Goal: Book appointment/travel/reservation

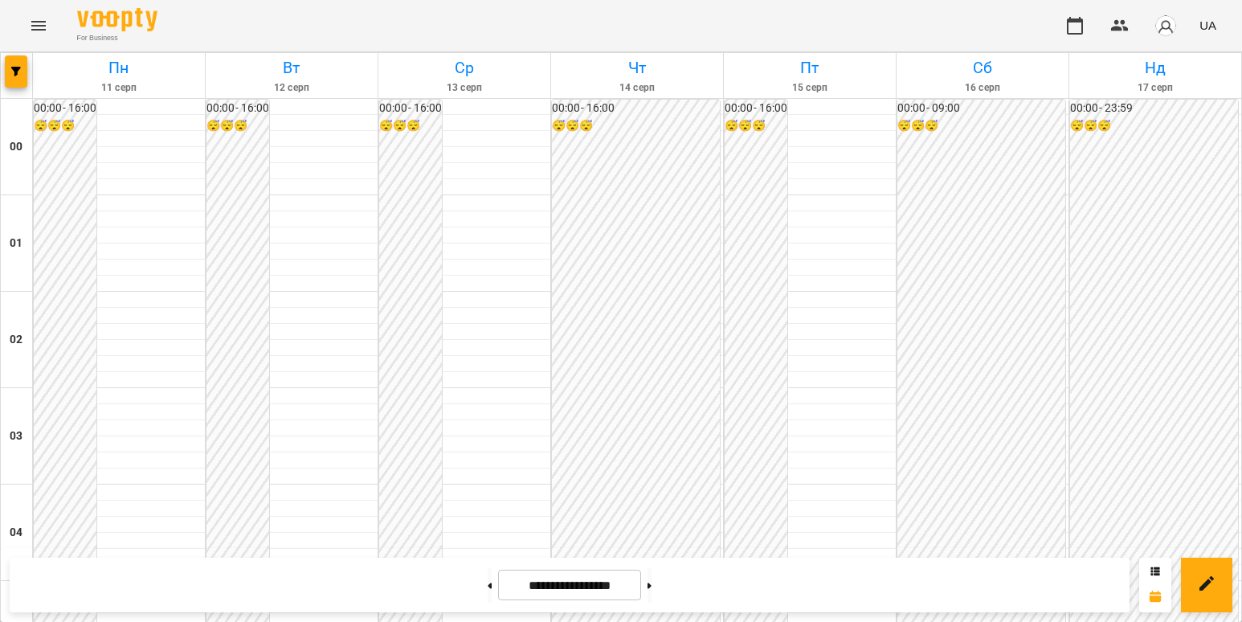
scroll to position [1607, 0]
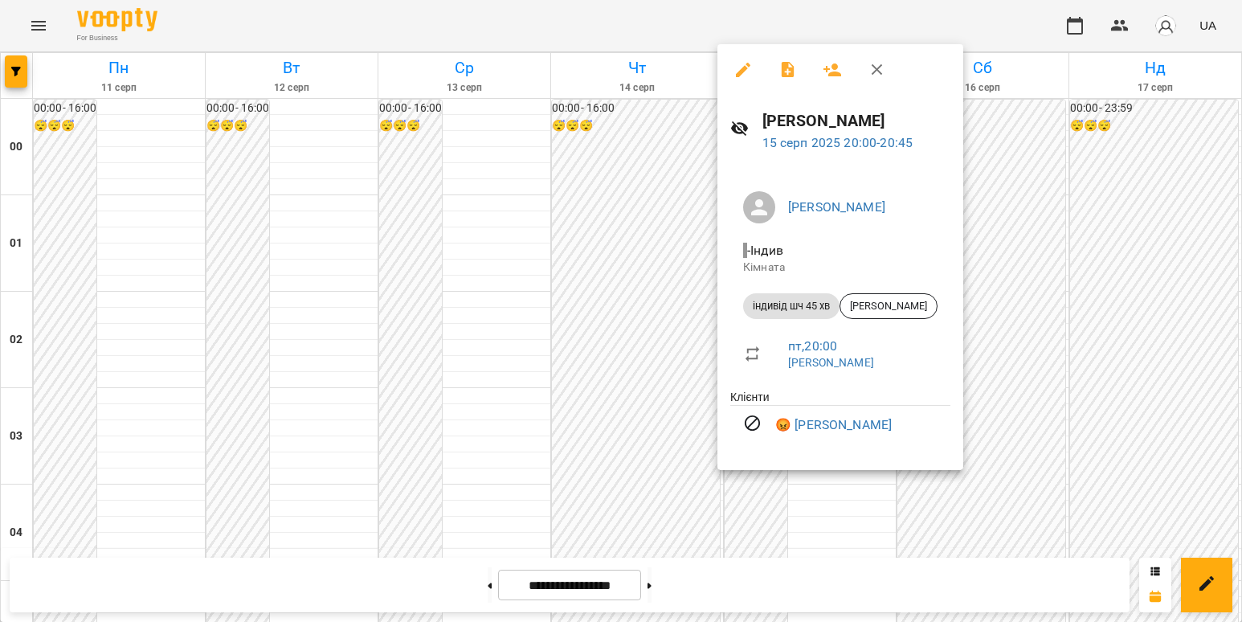
click at [1009, 480] on div at bounding box center [621, 311] width 1242 height 622
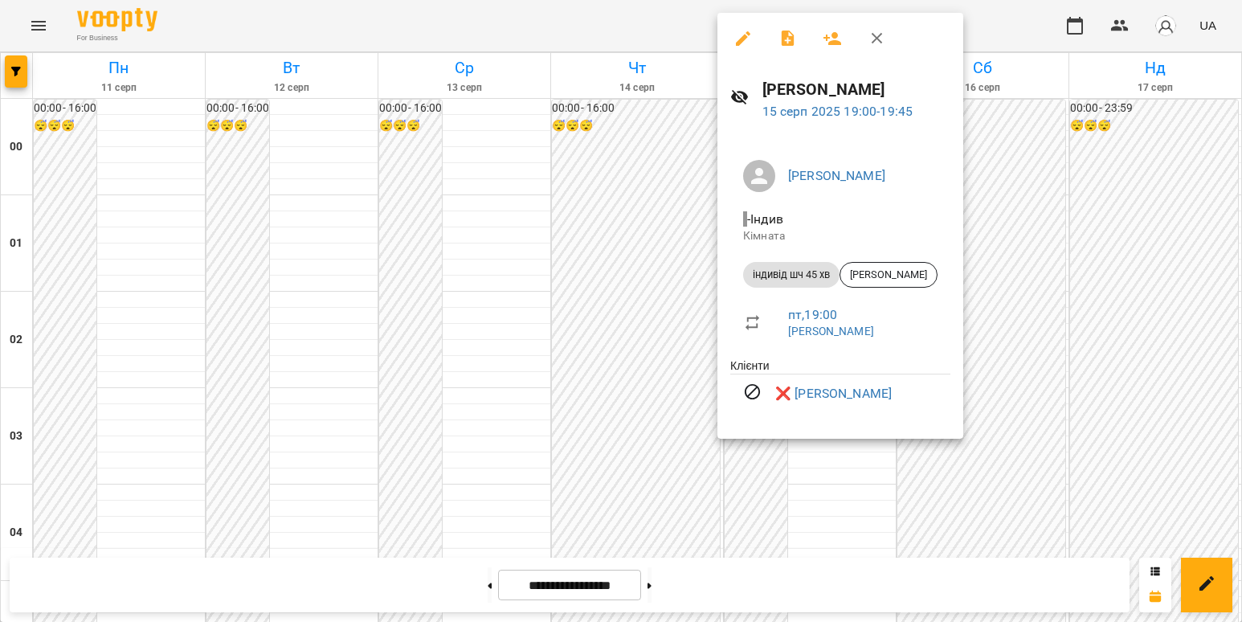
drag, startPoint x: 1022, startPoint y: 376, endPoint x: 955, endPoint y: 428, distance: 84.7
click at [1023, 376] on div at bounding box center [621, 311] width 1242 height 622
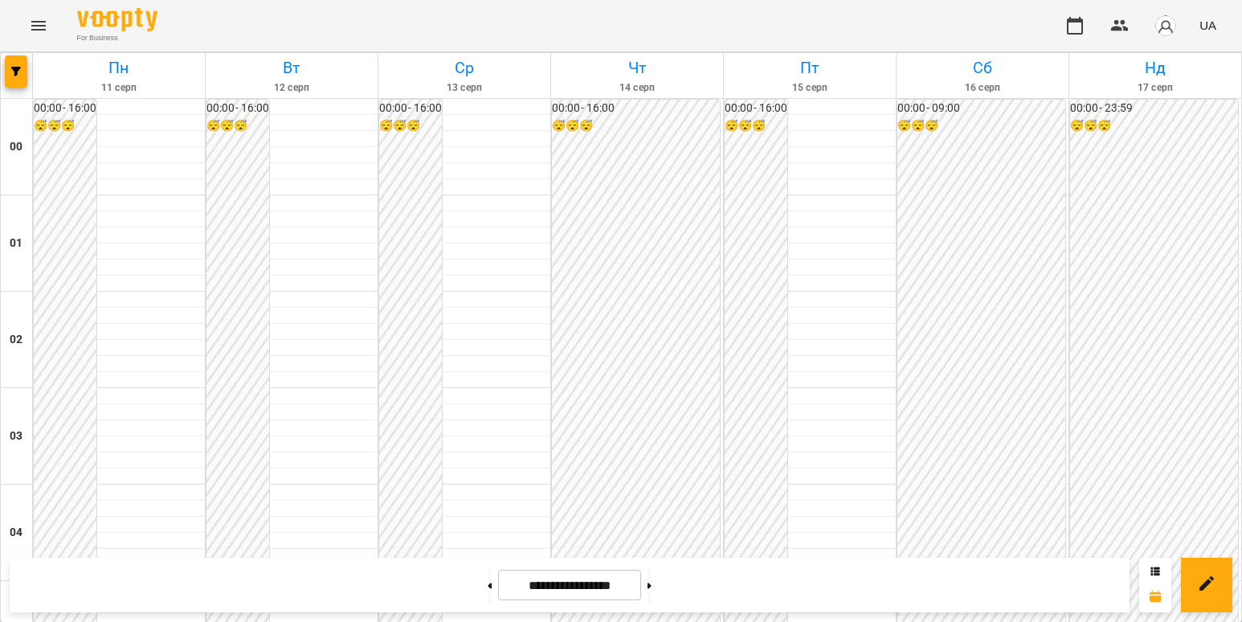
scroll to position [1863, 0]
click at [652, 589] on button at bounding box center [650, 584] width 4 height 35
type input "**********"
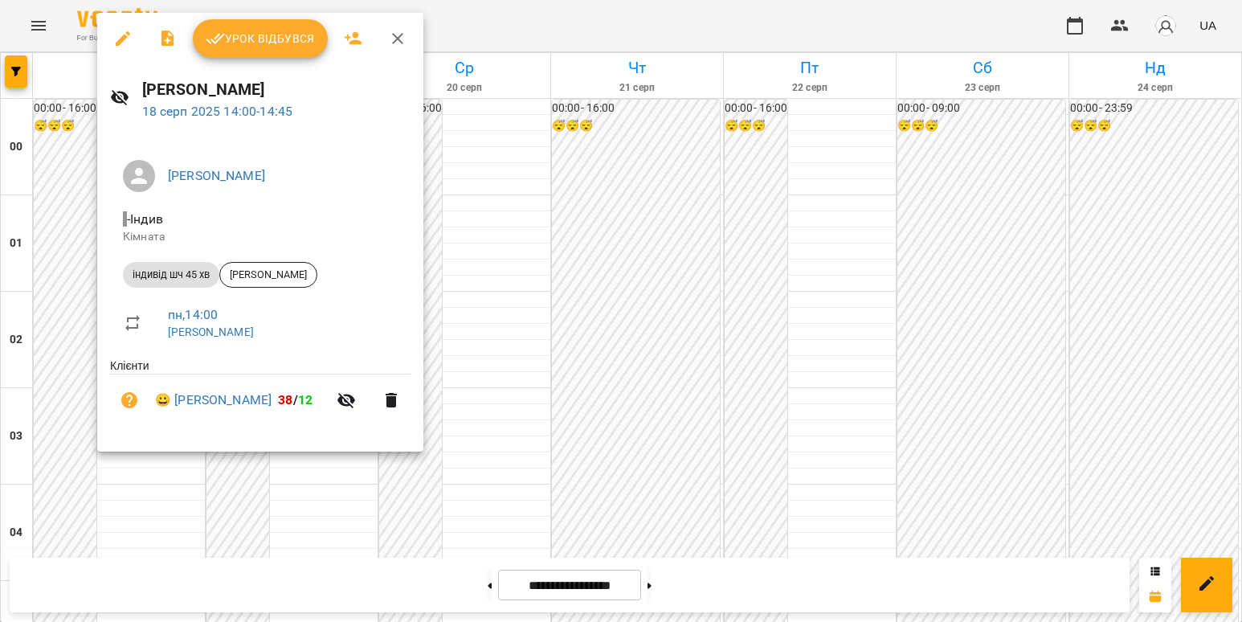
click at [520, 279] on div at bounding box center [621, 311] width 1242 height 622
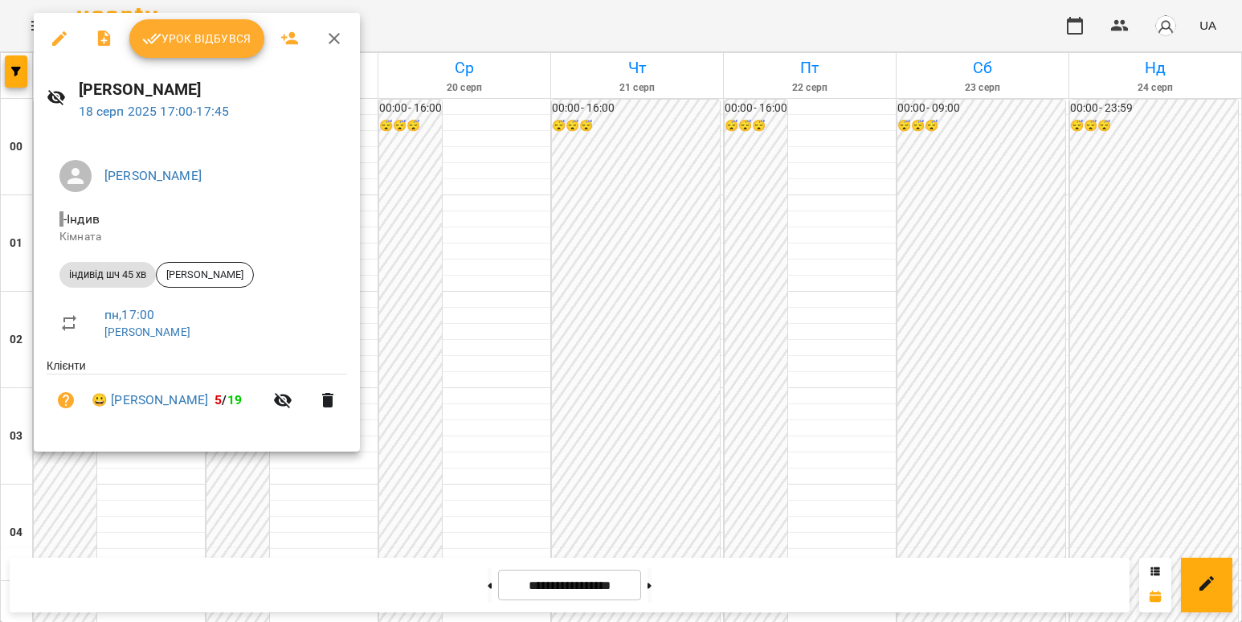
click at [496, 297] on div at bounding box center [621, 311] width 1242 height 622
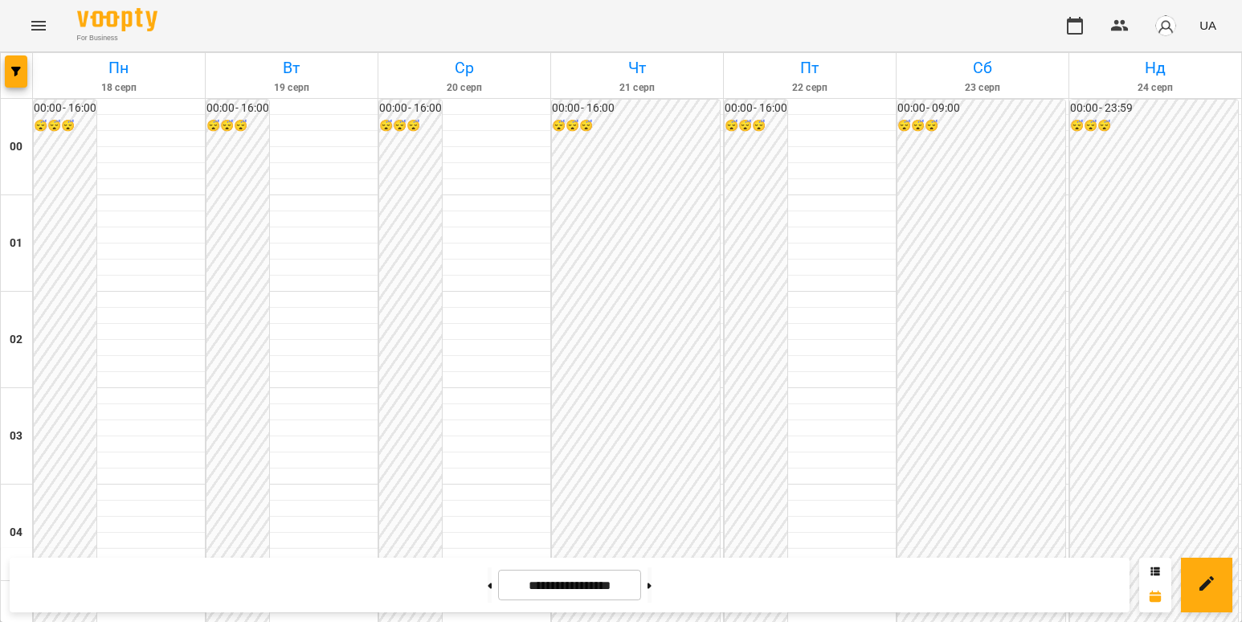
scroll to position [1461, 0]
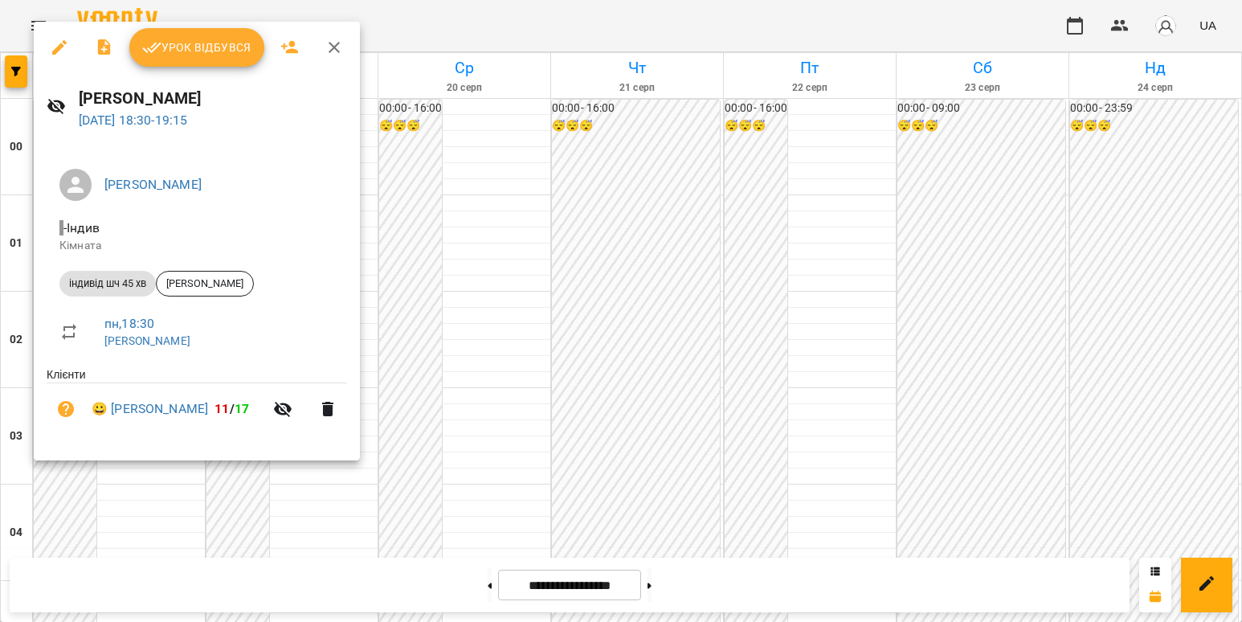
click at [219, 529] on div at bounding box center [621, 311] width 1242 height 622
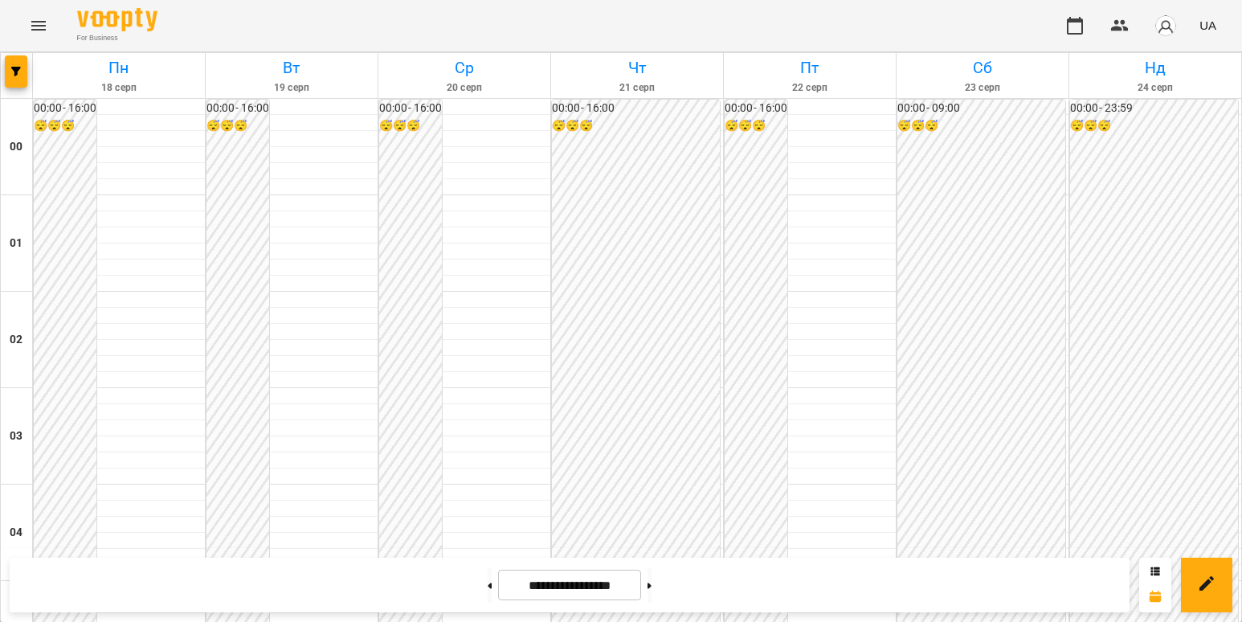
scroll to position [1622, 0]
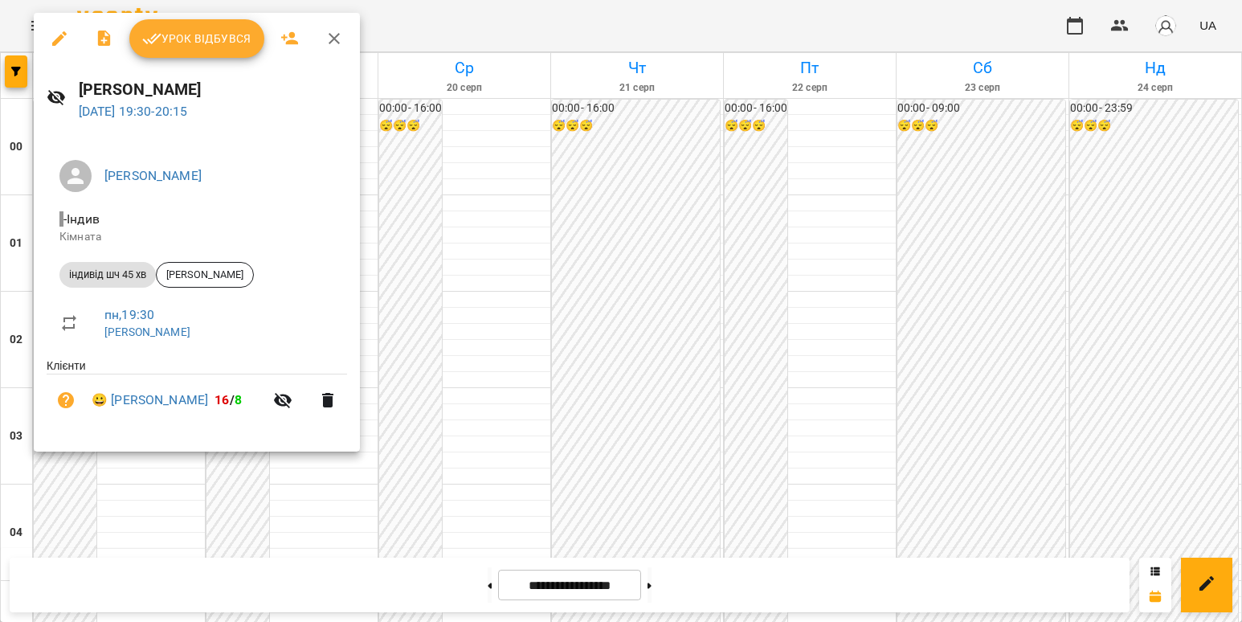
click at [87, 490] on div at bounding box center [621, 311] width 1242 height 622
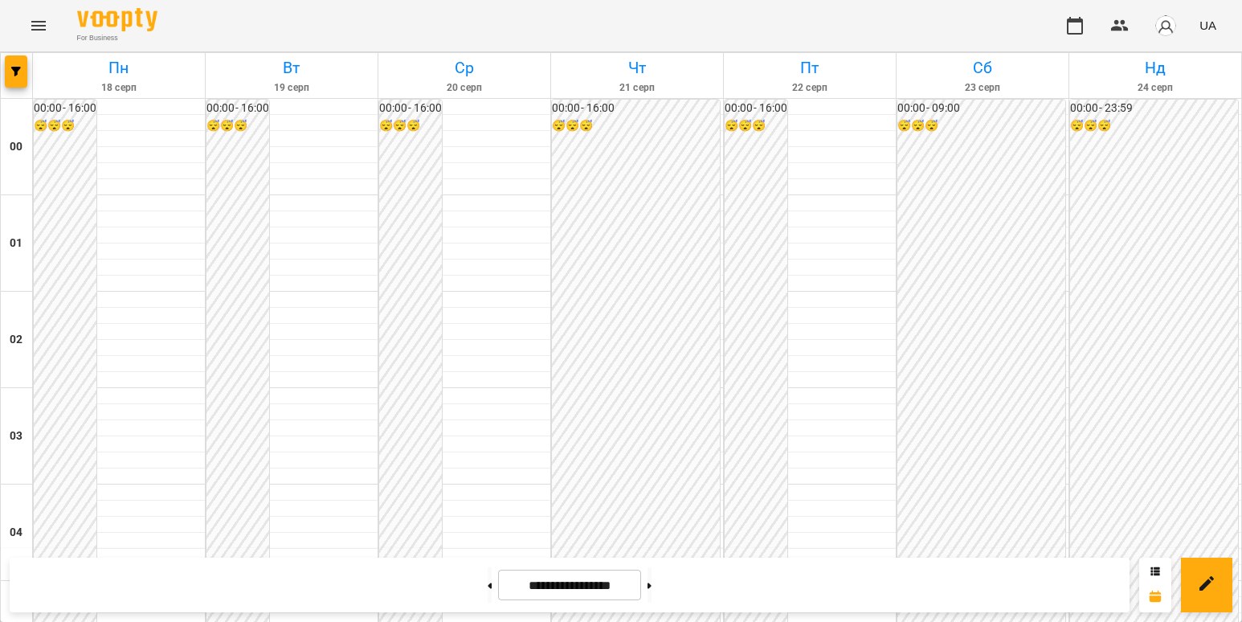
scroll to position [1783, 0]
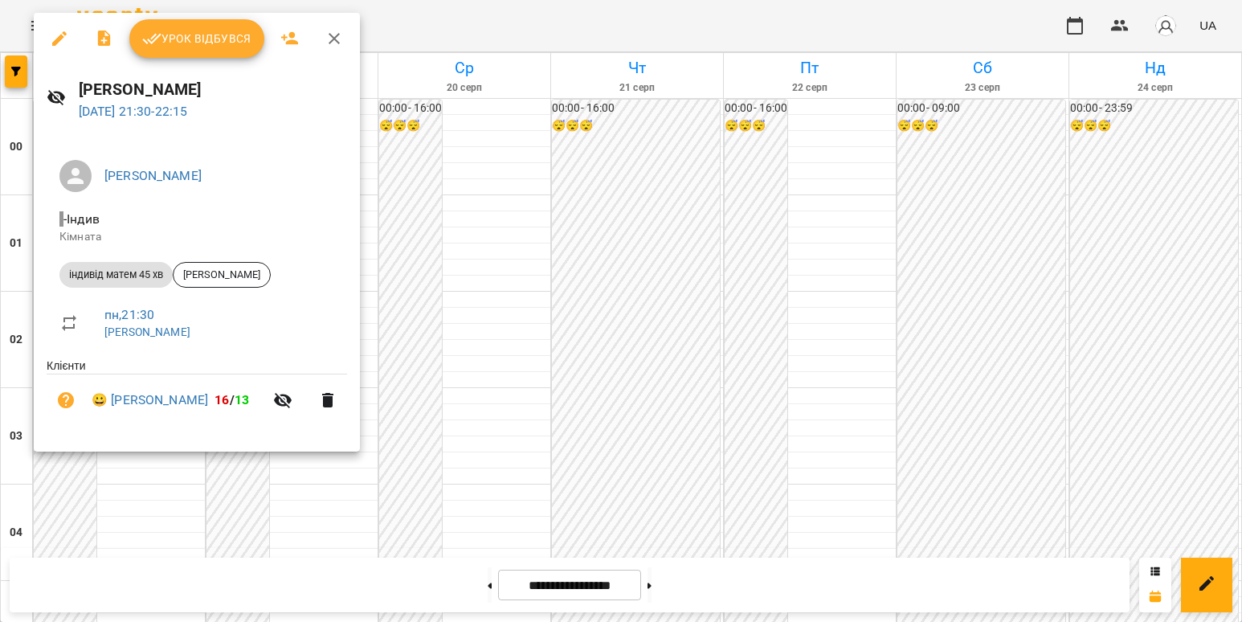
click at [202, 492] on div at bounding box center [621, 311] width 1242 height 622
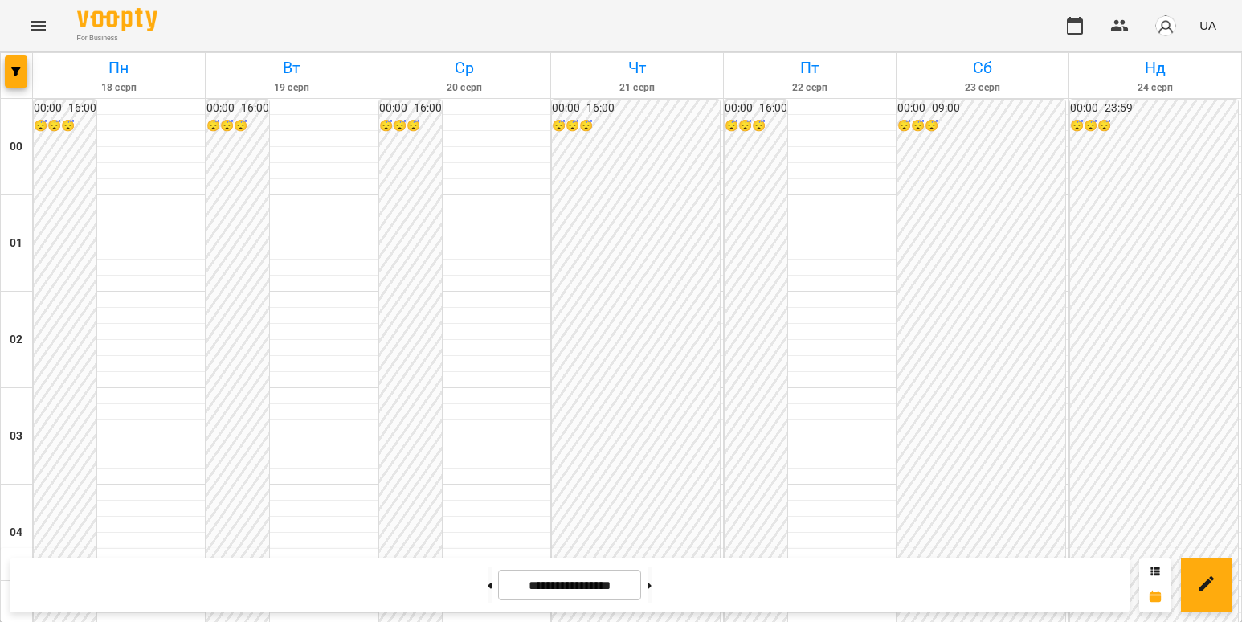
scroll to position [1220, 0]
